Goal: Find specific page/section: Find specific page/section

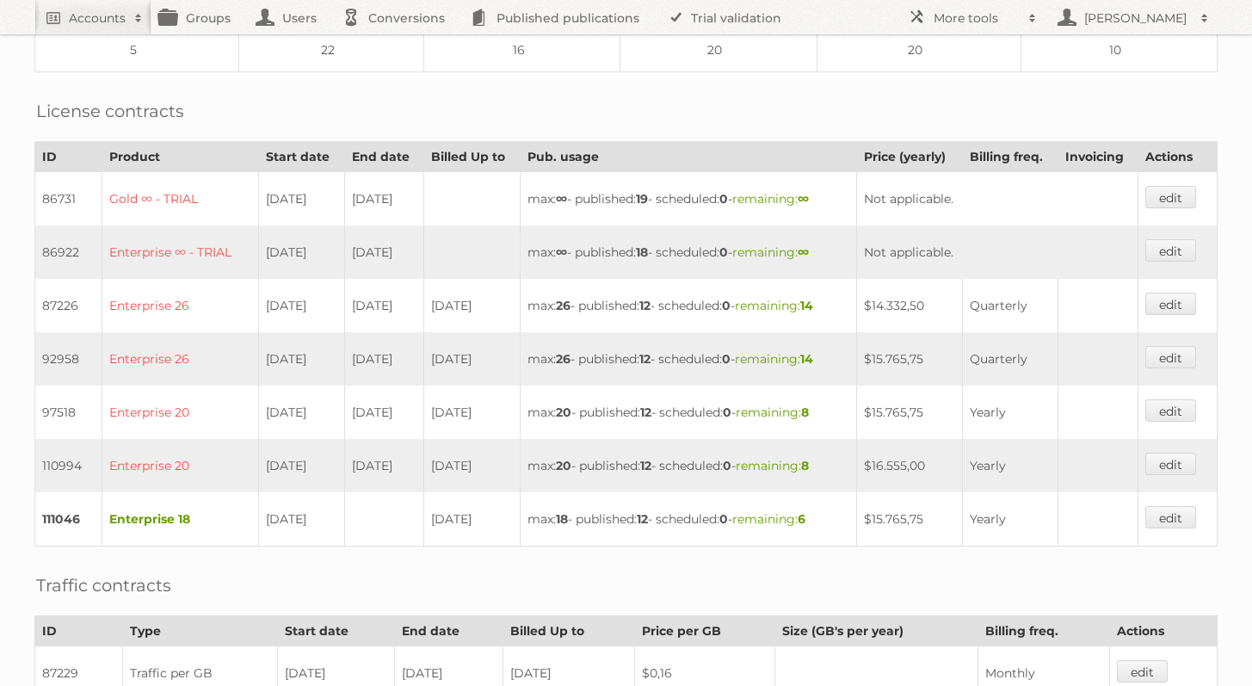
scroll to position [409, 0]
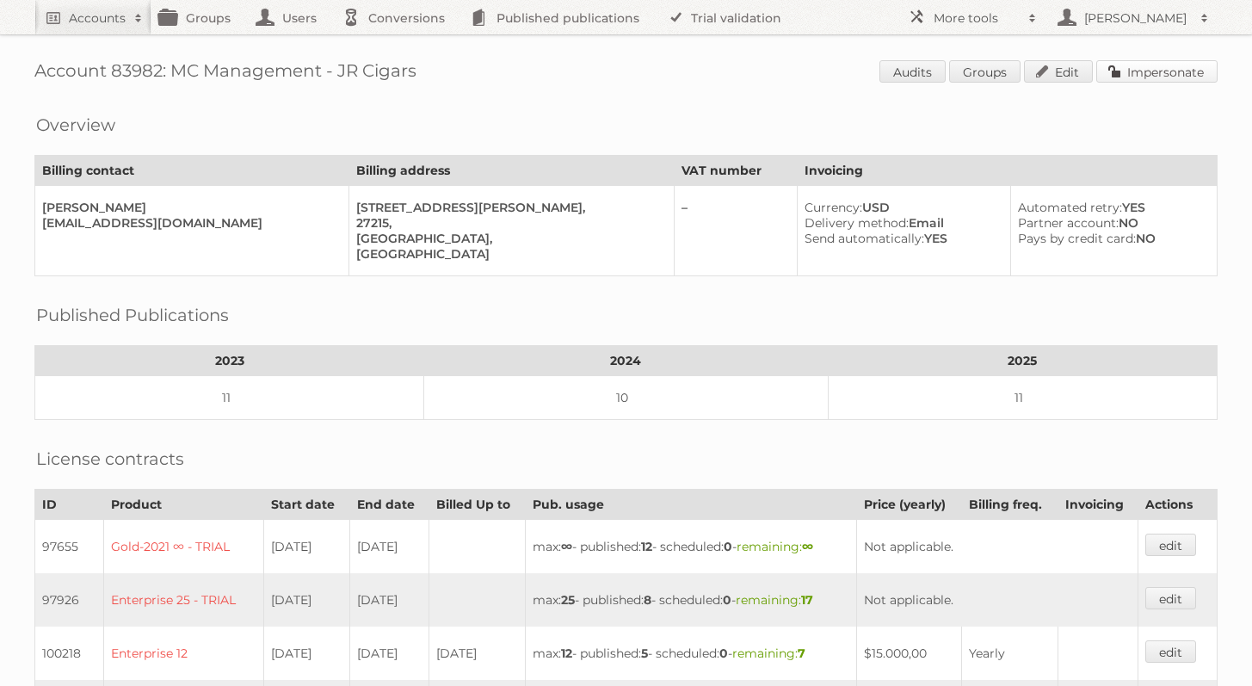
click at [1146, 65] on link "Impersonate" at bounding box center [1156, 71] width 121 height 22
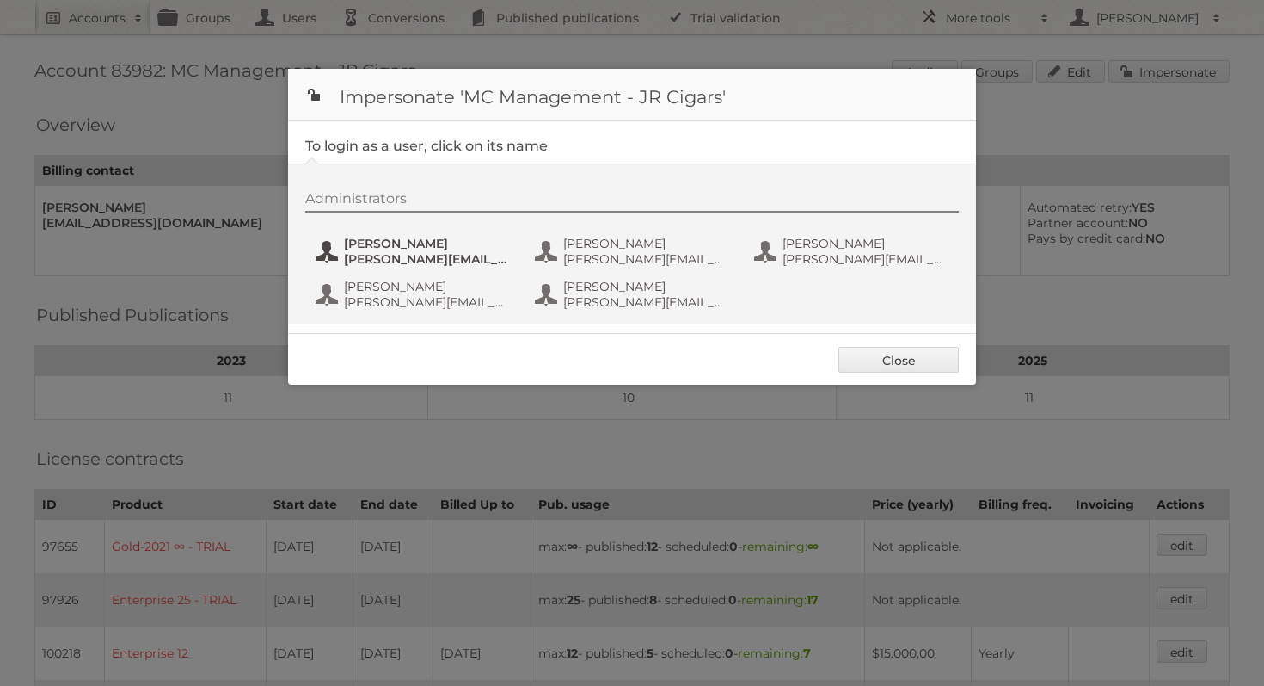
click at [454, 251] on span "[PERSON_NAME][EMAIL_ADDRESS][PERSON_NAME][DOMAIN_NAME]" at bounding box center [427, 258] width 167 height 15
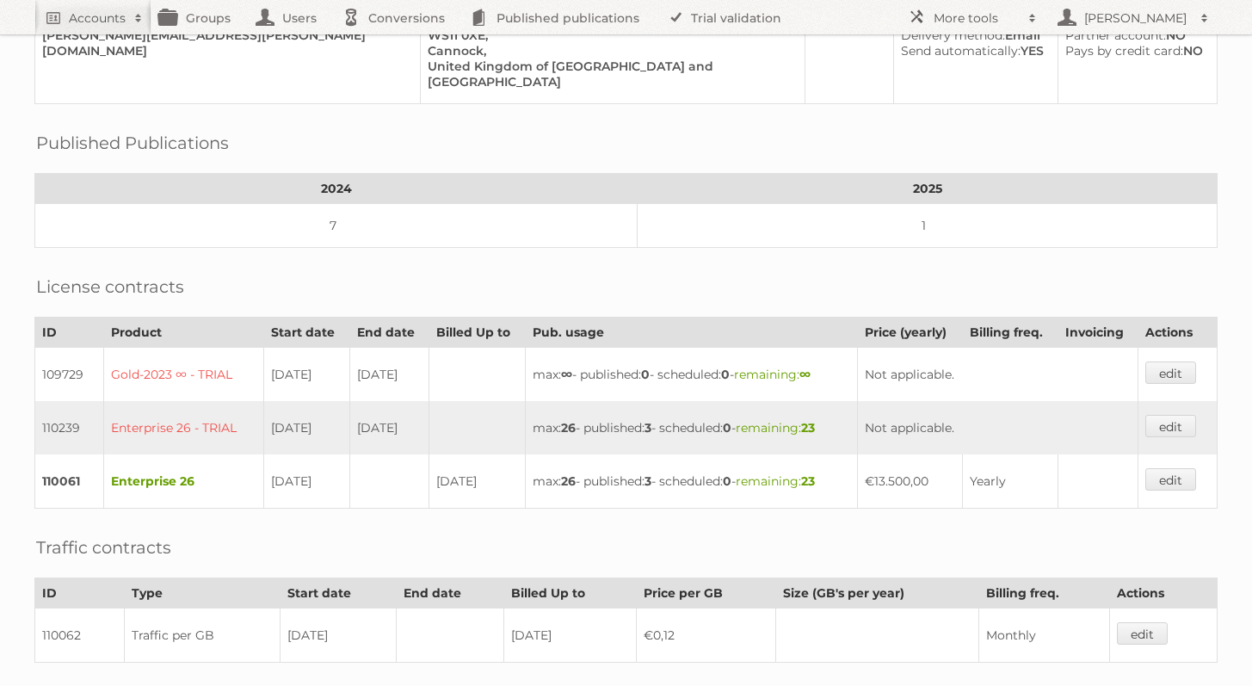
scroll to position [421, 0]
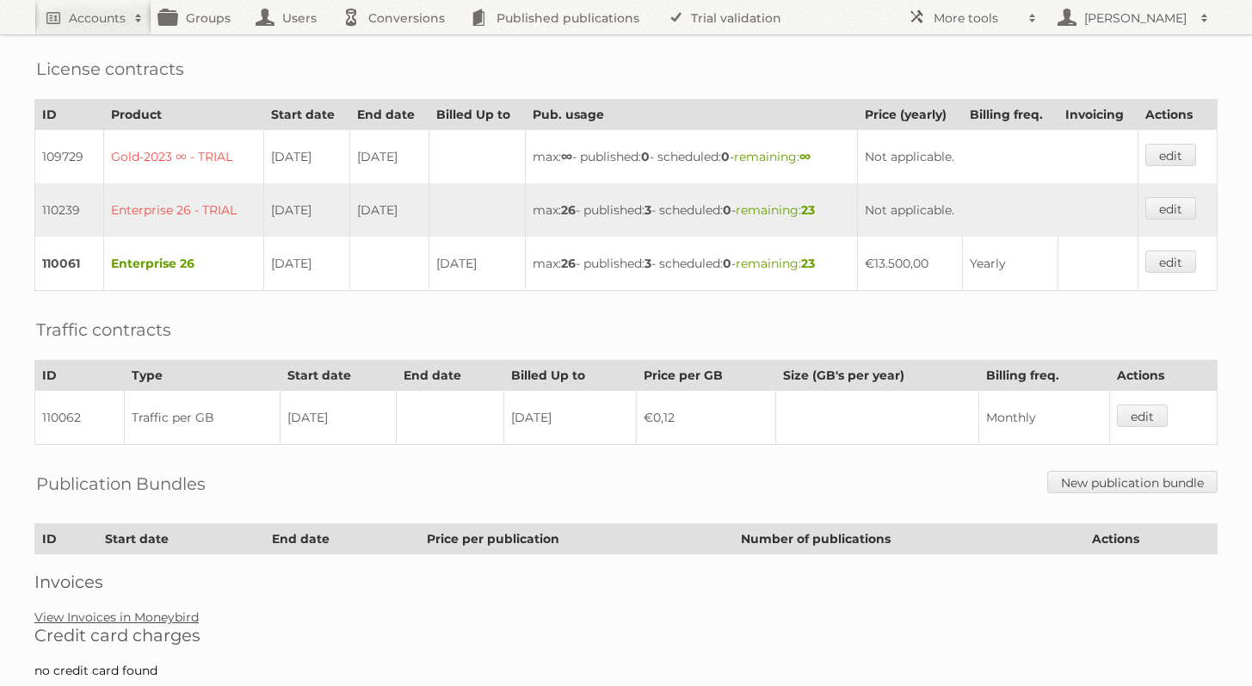
click at [164, 609] on link "View Invoices in Moneybird" at bounding box center [116, 616] width 164 height 15
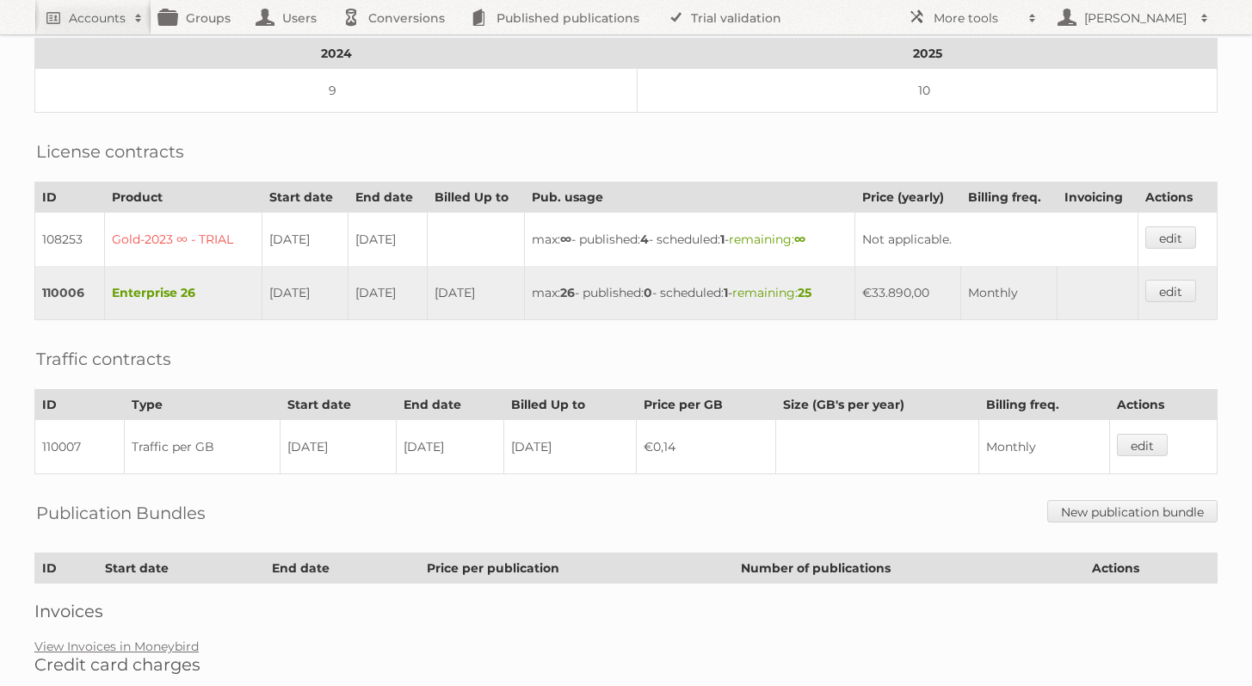
scroll to position [432, 0]
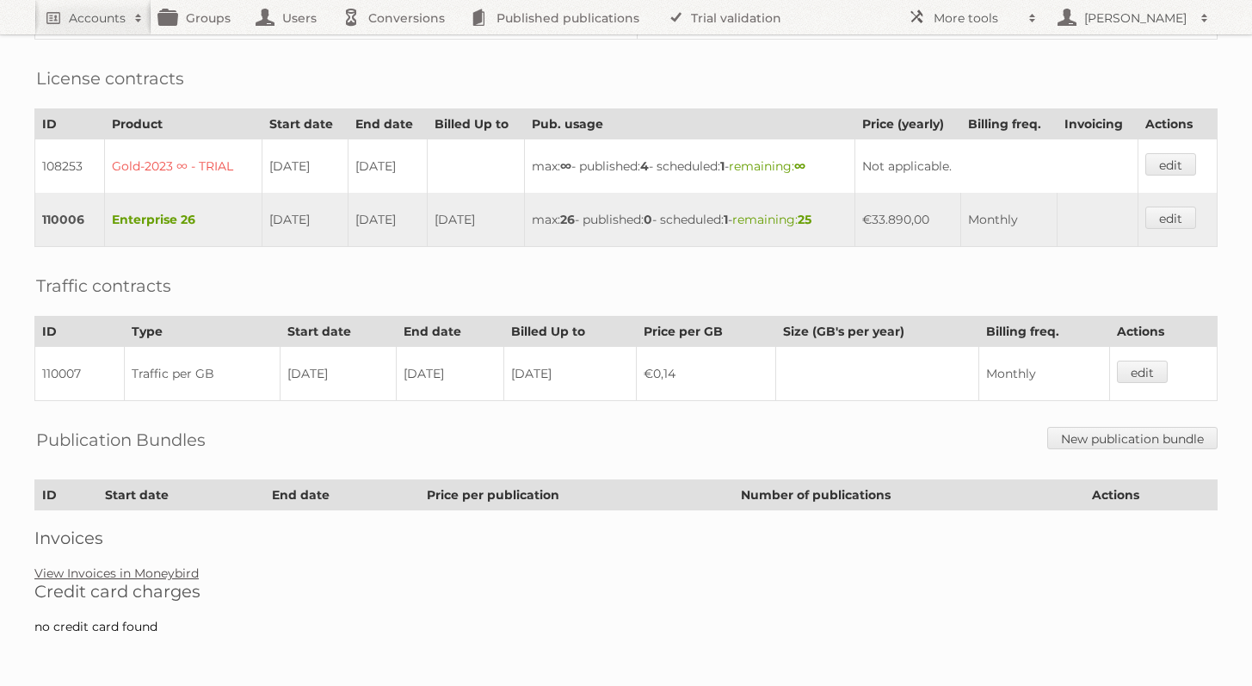
click at [194, 567] on link "View Invoices in Moneybird" at bounding box center [116, 572] width 164 height 15
